Goal: Information Seeking & Learning: Learn about a topic

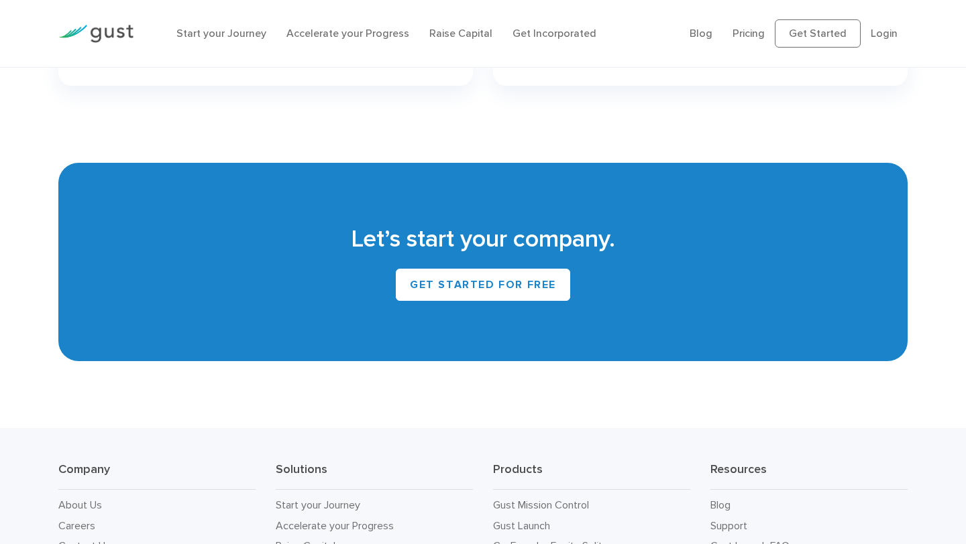
scroll to position [5820, 0]
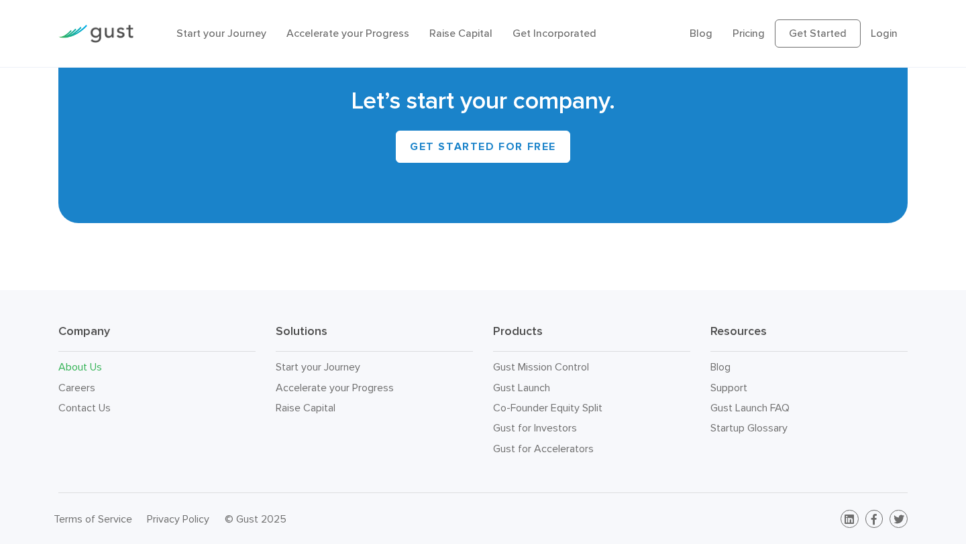
click at [71, 366] on link "About Us" at bounding box center [80, 367] width 44 height 13
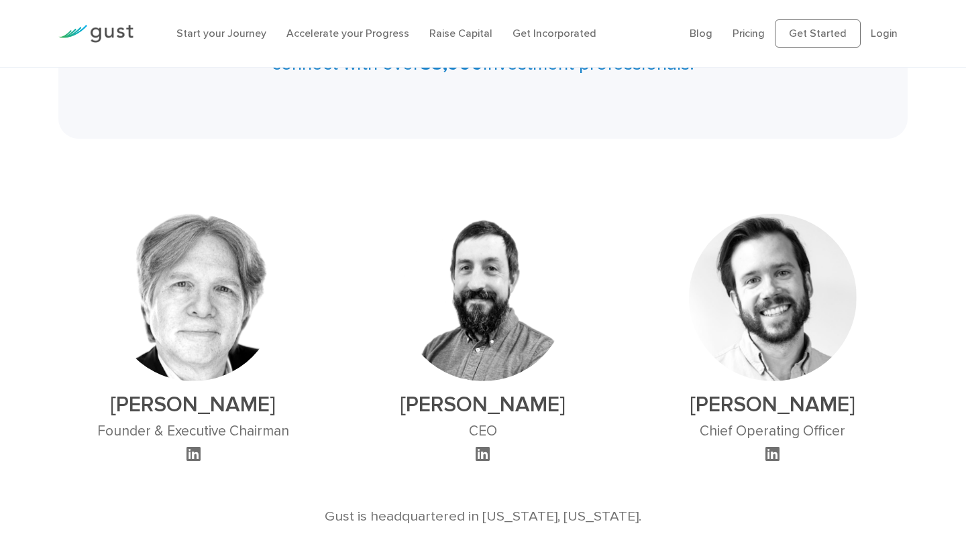
scroll to position [412, 0]
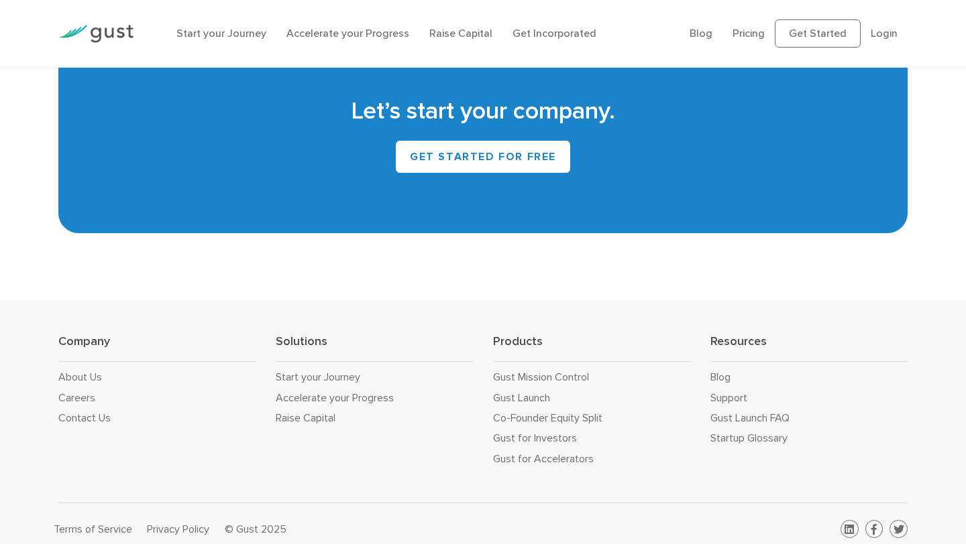
scroll to position [5820, 0]
